Goal: Navigation & Orientation: Find specific page/section

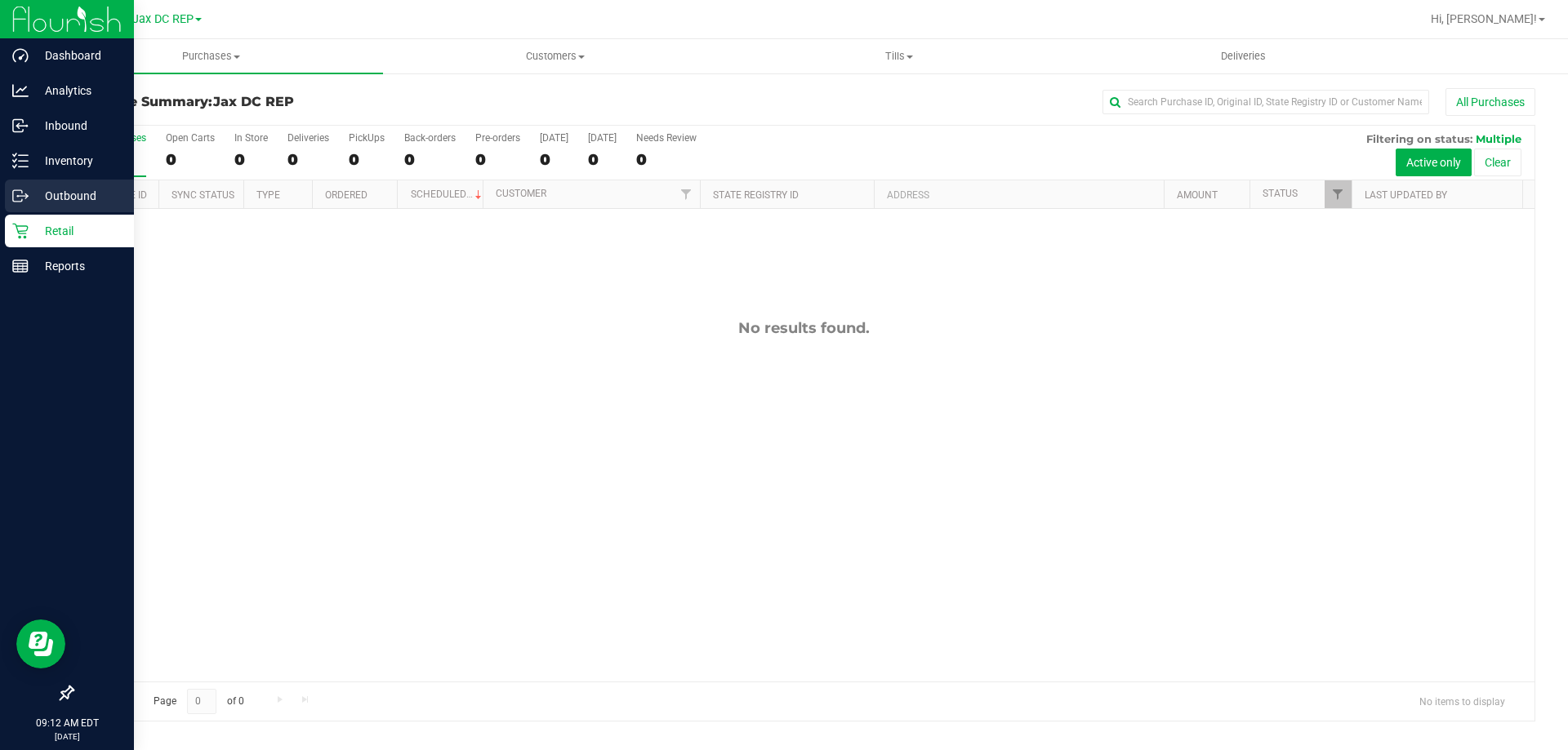
click at [30, 198] on p "Outbound" at bounding box center [78, 196] width 98 height 20
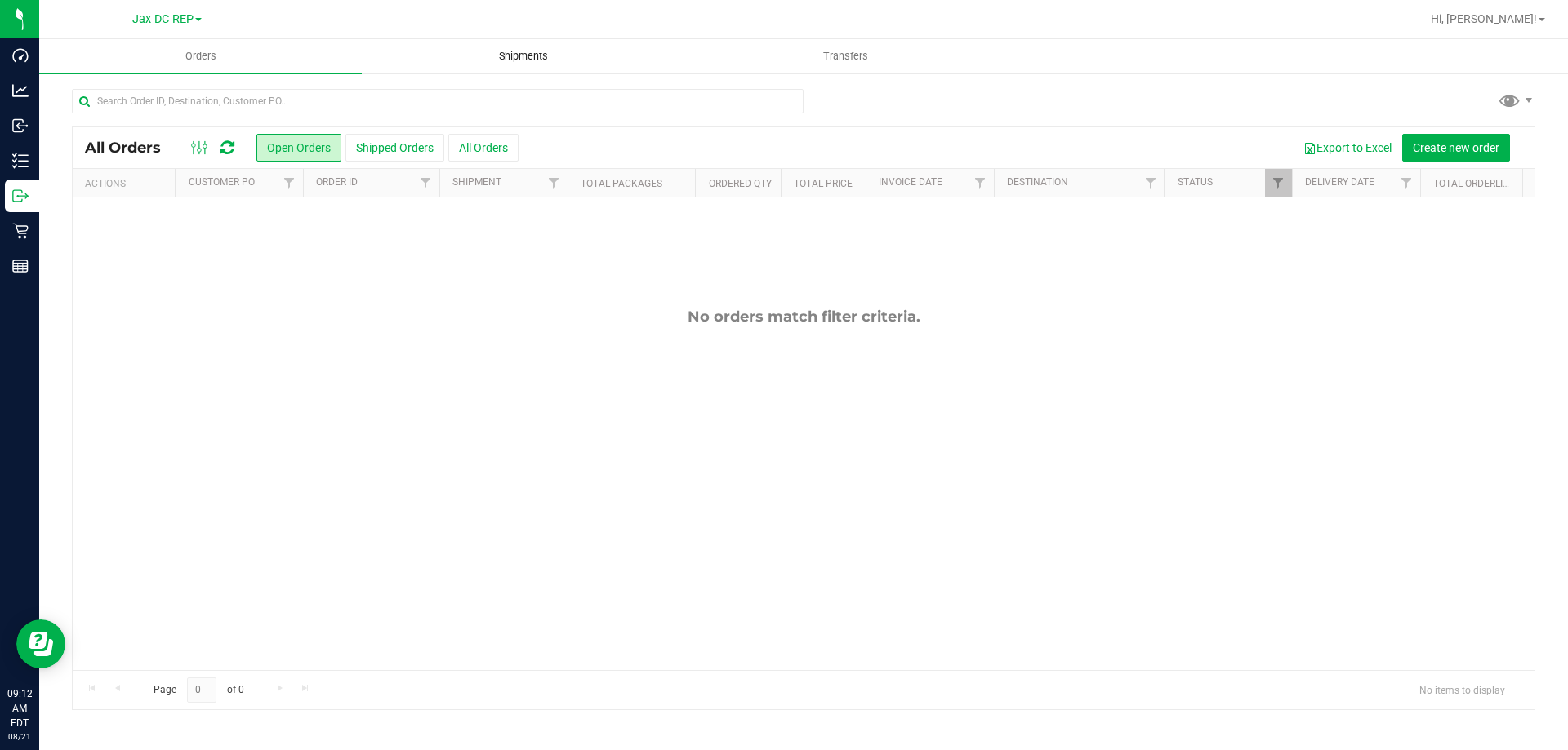
click at [516, 58] on span "Shipments" at bounding box center [523, 56] width 93 height 15
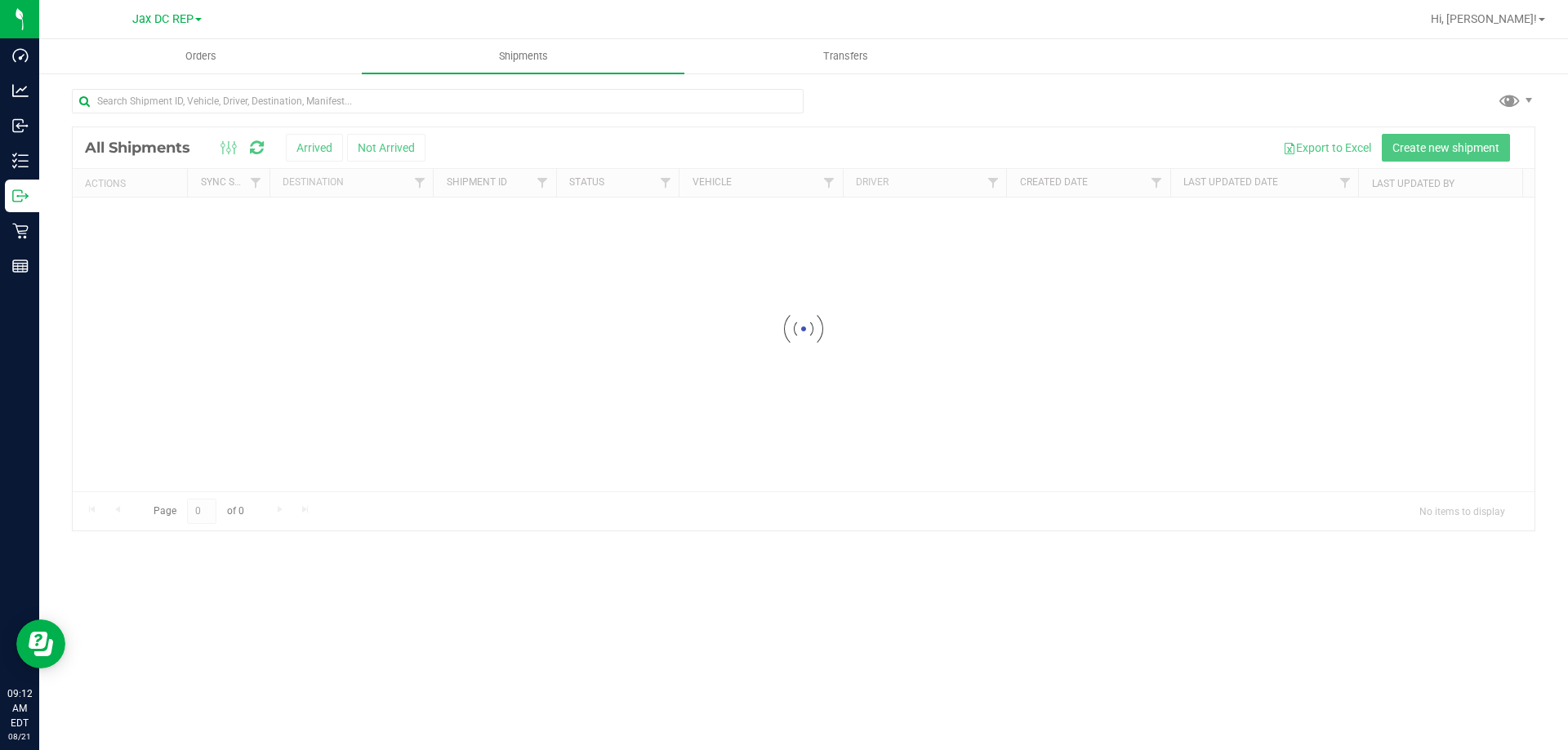
click at [197, 12] on link "Jax DC REP" at bounding box center [167, 18] width 69 height 16
